Goal: Task Accomplishment & Management: Manage account settings

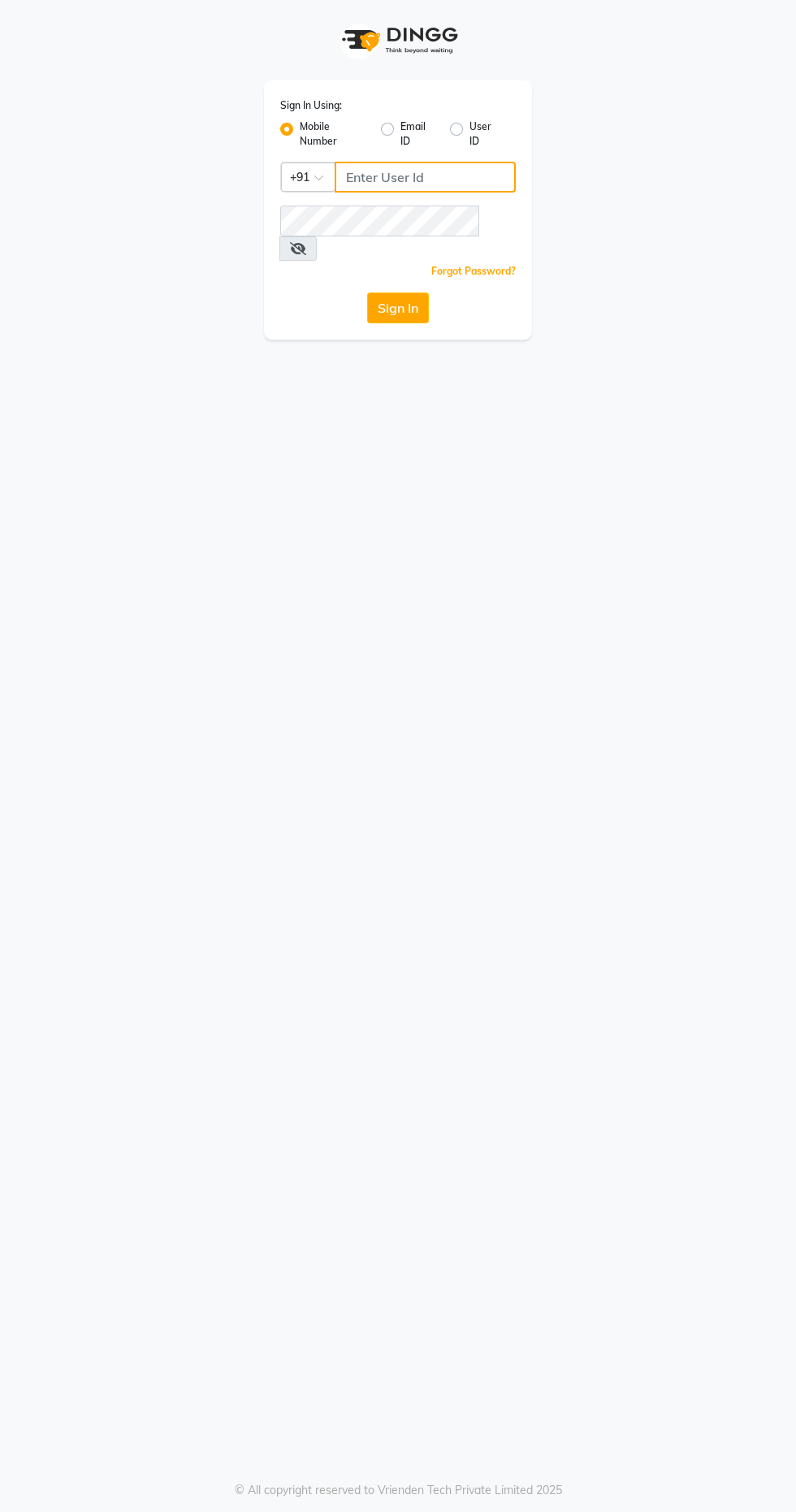
click at [396, 181] on input "Username" at bounding box center [425, 176] width 181 height 31
type input "7500815181"
click at [367, 293] on button "Sign In" at bounding box center [397, 308] width 62 height 31
